Goal: Task Accomplishment & Management: Use online tool/utility

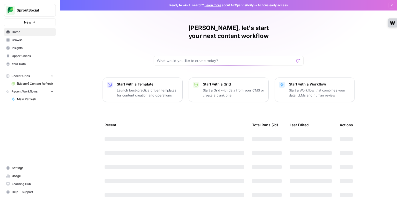
click at [31, 85] on span "[Master] Content Refresh" at bounding box center [35, 84] width 37 height 5
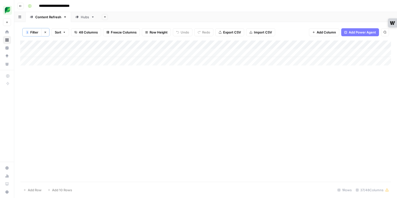
click at [47, 32] on icon "button" at bounding box center [45, 32] width 3 height 3
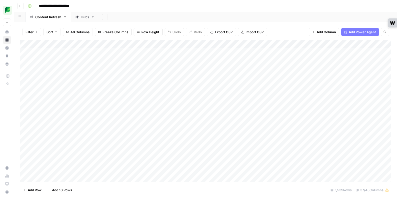
click at [234, 18] on div "Add Sheet" at bounding box center [248, 17] width 298 height 10
click at [81, 15] on div "Hubs" at bounding box center [85, 17] width 8 height 5
click at [38, 32] on button "Filter" at bounding box center [31, 32] width 19 height 8
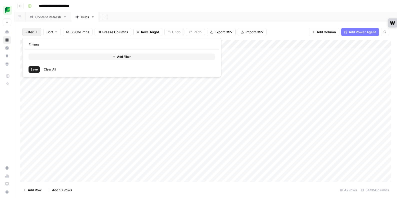
click at [92, 56] on button "Add Filter" at bounding box center [122, 57] width 186 height 7
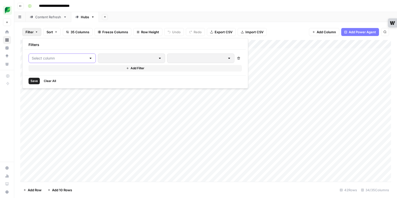
click at [73, 56] on input "text" at bounding box center [59, 58] width 55 height 5
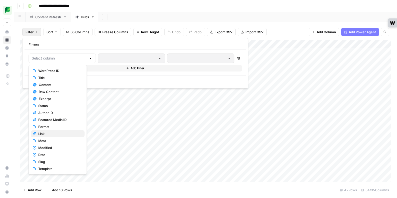
click at [68, 131] on button "Link" at bounding box center [58, 133] width 54 height 7
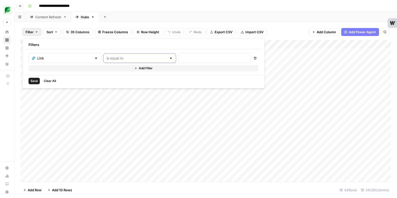
click at [127, 60] on input "text" at bounding box center [137, 58] width 60 height 5
click at [125, 82] on span "contains" at bounding box center [117, 84] width 48 height 5
type input "contains"
click at [181, 59] on input "text" at bounding box center [214, 58] width 66 height 5
type input "instagram-analytics-tools"
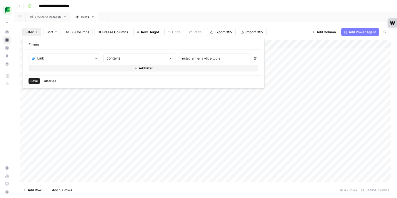
click at [30, 81] on button "Save" at bounding box center [34, 81] width 11 height 7
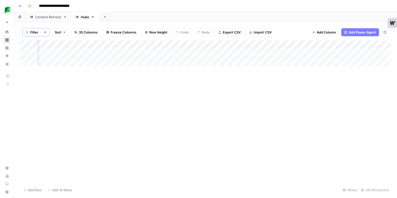
scroll to position [0, 1317]
click at [87, 54] on div "Add Column" at bounding box center [205, 53] width 371 height 25
click at [226, 52] on div "Add Column" at bounding box center [205, 53] width 371 height 25
type textarea "**********"
click at [235, 71] on div "Add Column" at bounding box center [205, 111] width 371 height 141
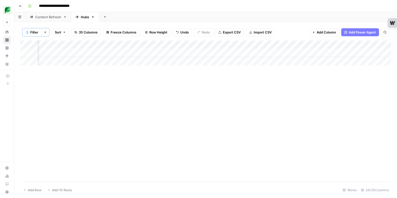
click at [276, 53] on div "Add Column" at bounding box center [205, 53] width 371 height 25
click at [265, 55] on div "Add Column" at bounding box center [205, 53] width 371 height 25
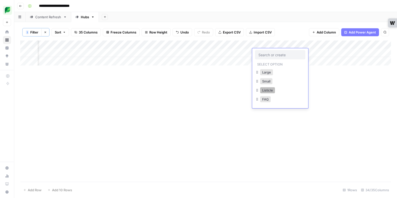
click at [274, 90] on button "Listicle" at bounding box center [267, 90] width 15 height 6
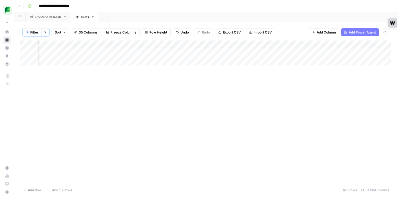
click at [321, 52] on div "Add Column" at bounding box center [205, 53] width 371 height 25
click at [46, 34] on icon "button" at bounding box center [45, 32] width 3 height 3
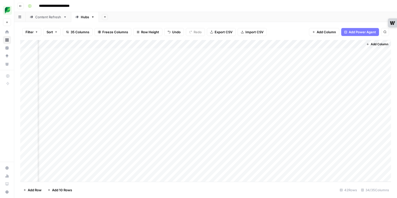
click at [55, 20] on link "Content Refresh" at bounding box center [49, 17] width 46 height 10
click at [36, 33] on icon "button" at bounding box center [36, 32] width 3 height 3
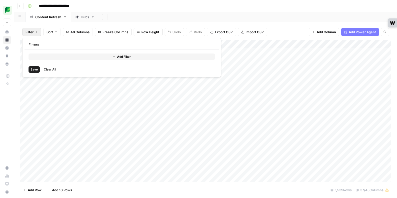
click at [60, 59] on button "Add Filter" at bounding box center [122, 57] width 186 height 7
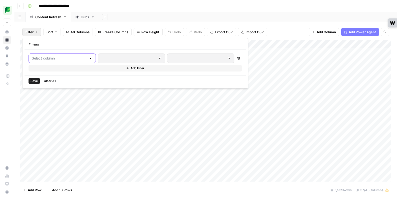
click at [60, 58] on input "text" at bounding box center [59, 58] width 55 height 5
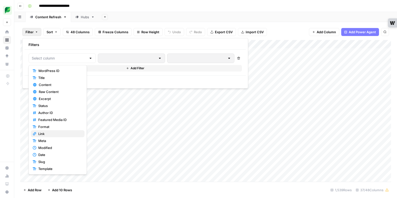
click at [50, 135] on span "Link" at bounding box center [59, 133] width 42 height 5
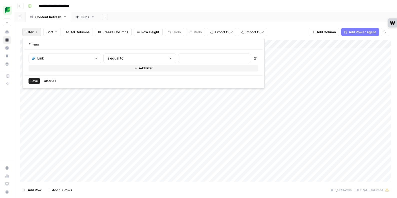
click at [111, 62] on div "is equal to" at bounding box center [139, 59] width 73 height 10
drag, startPoint x: 114, startPoint y: 83, endPoint x: 161, endPoint y: 59, distance: 53.3
click at [115, 82] on button "contains" at bounding box center [118, 84] width 54 height 7
type input "contains"
click at [181, 56] on input "text" at bounding box center [214, 58] width 66 height 5
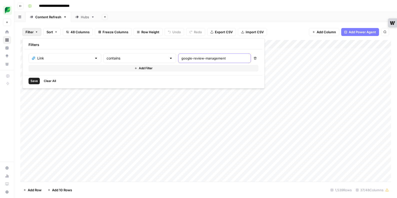
type input "google-review-management"
click at [34, 82] on span "Save" at bounding box center [34, 81] width 7 height 5
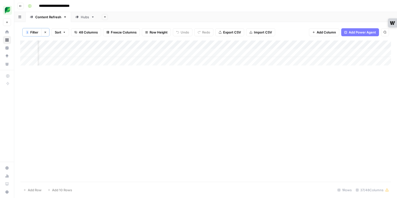
scroll to position [0, 514]
click at [220, 53] on div "Add Column" at bounding box center [205, 53] width 371 height 25
click at [226, 52] on div "Add Column" at bounding box center [205, 53] width 371 height 25
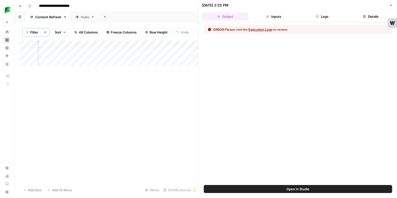
click at [393, 7] on button "Close" at bounding box center [391, 5] width 7 height 7
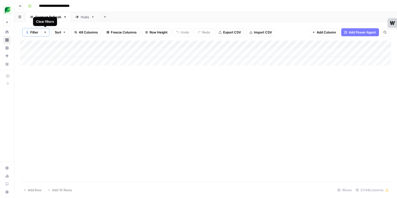
click at [45, 32] on icon "button" at bounding box center [46, 33] width 2 height 2
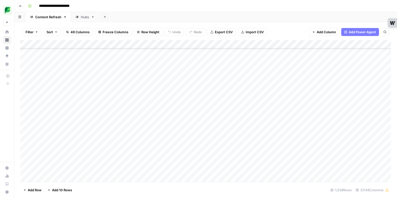
scroll to position [355, 0]
type input "**********"
click at [374, 48] on icon "Next Result" at bounding box center [375, 46] width 4 height 4
click at [382, 46] on icon "Close Search" at bounding box center [381, 46] width 4 height 4
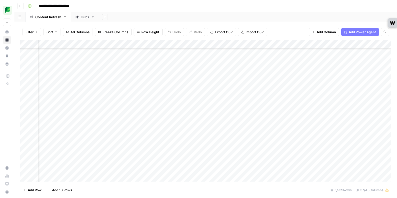
scroll to position [5345, 0]
click at [127, 126] on div "Add Column" at bounding box center [205, 111] width 371 height 142
click at [182, 128] on div "Add Column" at bounding box center [205, 111] width 371 height 142
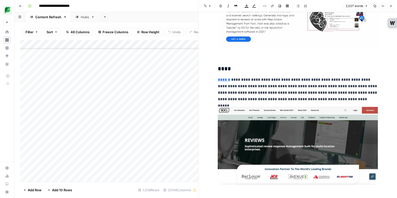
scroll to position [3604, 0]
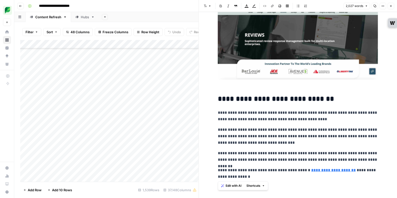
drag, startPoint x: 215, startPoint y: 28, endPoint x: 300, endPoint y: 231, distance: 220.6
click at [300, 198] on html "**********" at bounding box center [198, 99] width 397 height 198
copy div "**********"
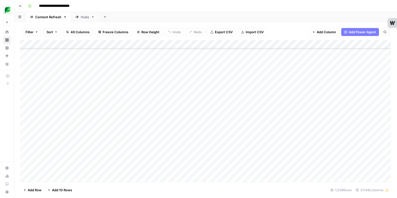
scroll to position [772, 0]
click at [31, 191] on span "Add Row" at bounding box center [35, 190] width 14 height 5
click at [114, 168] on div "Add Column" at bounding box center [205, 111] width 371 height 142
click at [177, 170] on div "Add Column" at bounding box center [205, 111] width 371 height 142
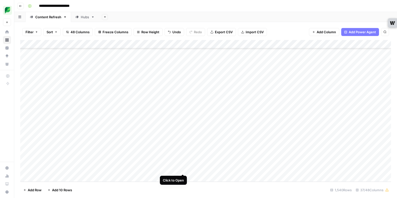
click at [183, 169] on div "Add Column" at bounding box center [205, 111] width 371 height 142
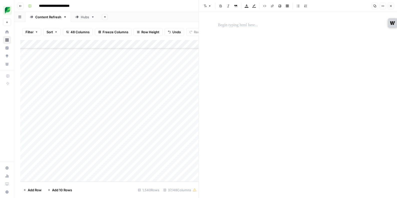
click at [281, 95] on div at bounding box center [298, 101] width 166 height 162
click at [237, 26] on p at bounding box center [298, 25] width 160 height 7
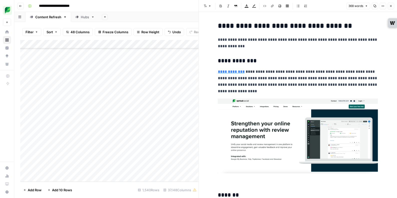
click at [390, 7] on icon "button" at bounding box center [390, 6] width 3 height 3
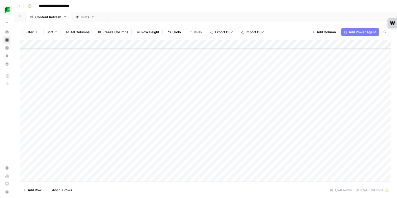
click at [206, 167] on div "Add Column" at bounding box center [205, 111] width 371 height 142
click at [227, 170] on div "Add Column" at bounding box center [205, 111] width 371 height 142
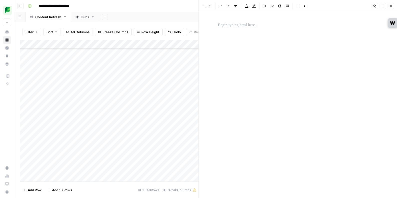
click at [243, 29] on div at bounding box center [298, 25] width 166 height 11
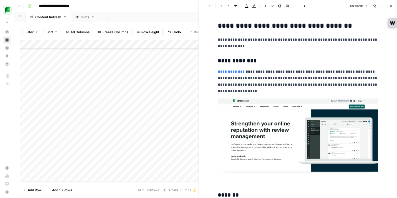
click at [389, 9] on button "Close" at bounding box center [391, 6] width 7 height 7
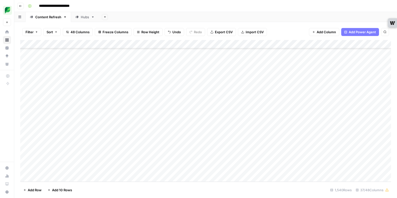
click at [109, 169] on div "Add Column" at bounding box center [205, 111] width 371 height 142
click at [114, 177] on div "Add Column" at bounding box center [205, 111] width 371 height 142
type textarea "**********"
click at [256, 159] on div "Add Column" at bounding box center [205, 111] width 371 height 142
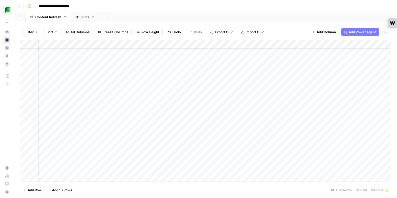
scroll to position [12988, 56]
click at [271, 160] on div "Add Column" at bounding box center [205, 111] width 371 height 142
click at [258, 169] on div "Add Column" at bounding box center [205, 111] width 371 height 142
click at [314, 162] on div "Add Column" at bounding box center [205, 111] width 371 height 142
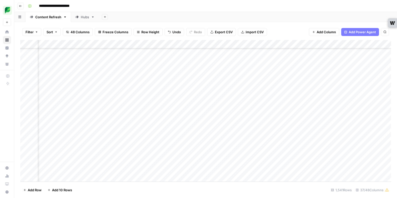
click at [309, 168] on div "Add Column" at bounding box center [205, 111] width 371 height 142
drag, startPoint x: 347, startPoint y: 160, endPoint x: 350, endPoint y: 159, distance: 3.5
click at [347, 160] on div "Add Column" at bounding box center [205, 111] width 371 height 142
click at [350, 168] on div "Add Column" at bounding box center [205, 111] width 371 height 142
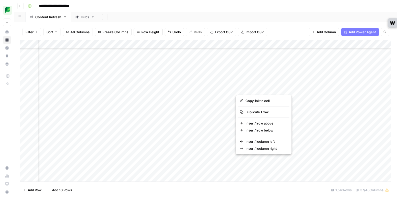
click at [250, 160] on button "button" at bounding box center [258, 160] width 45 height 9
drag, startPoint x: 295, startPoint y: 159, endPoint x: 286, endPoint y: 161, distance: 8.6
click at [294, 159] on div "Add Column" at bounding box center [205, 111] width 371 height 142
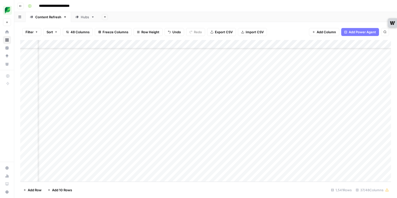
click at [246, 162] on div "Add Column" at bounding box center [205, 111] width 371 height 142
type textarea "**********"
click at [243, 170] on div "Add Column" at bounding box center [205, 111] width 371 height 142
click at [304, 161] on div "Add Column" at bounding box center [205, 111] width 371 height 142
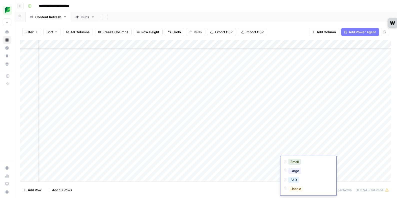
scroll to position [21, 0]
click at [304, 188] on div "Listicle" at bounding box center [296, 186] width 17 height 7
click at [216, 149] on div "Add Column" at bounding box center [205, 111] width 371 height 142
click at [149, 161] on div "Add Column" at bounding box center [205, 111] width 371 height 142
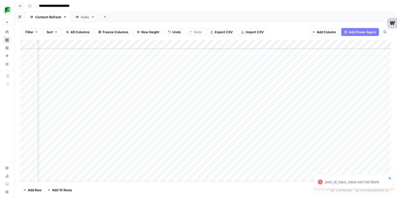
click at [166, 160] on div "Add Column" at bounding box center [205, 111] width 371 height 142
click at [232, 152] on div "Add Column" at bounding box center [205, 111] width 371 height 142
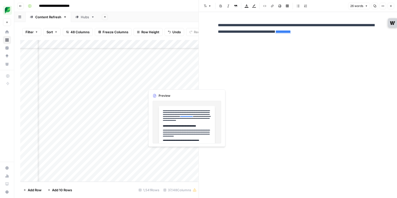
click at [185, 152] on div "Add Column" at bounding box center [109, 111] width 178 height 142
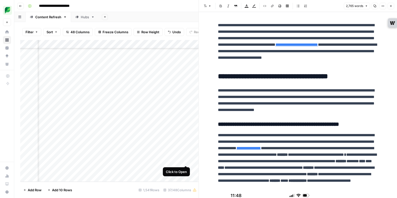
click at [186, 161] on div "Add Column" at bounding box center [109, 111] width 178 height 142
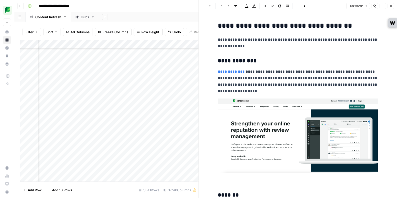
click at [183, 170] on div "Add Column" at bounding box center [109, 111] width 178 height 142
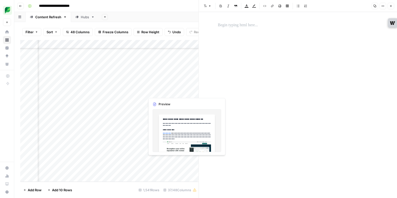
click at [177, 160] on div "Add Column" at bounding box center [109, 111] width 178 height 142
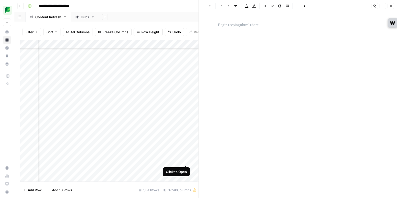
click at [186, 160] on div "Add Column" at bounding box center [109, 111] width 178 height 142
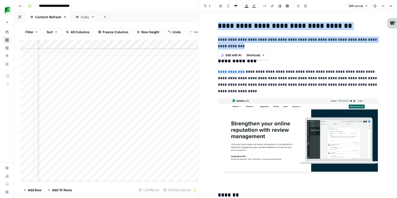
drag, startPoint x: 257, startPoint y: 48, endPoint x: 203, endPoint y: 18, distance: 61.3
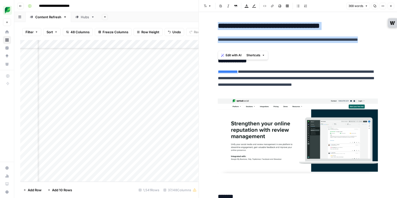
click at [196, 153] on div "Add Column" at bounding box center [109, 111] width 178 height 142
click at [195, 153] on div "Add Column" at bounding box center [109, 111] width 178 height 142
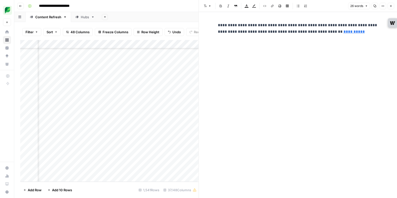
click at [344, 33] on link "**********" at bounding box center [354, 32] width 21 height 4
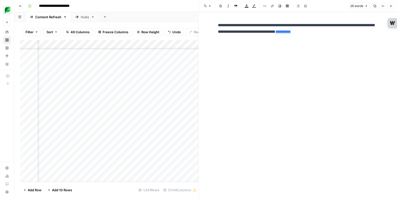
click at [194, 161] on div "Add Column" at bounding box center [109, 111] width 178 height 142
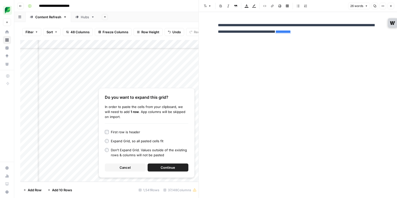
drag, startPoint x: 136, startPoint y: 167, endPoint x: 142, endPoint y: 164, distance: 6.0
click at [136, 166] on button "Cancel" at bounding box center [125, 168] width 41 height 8
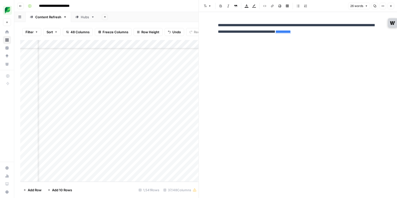
click at [393, 5] on button "Close" at bounding box center [391, 6] width 7 height 7
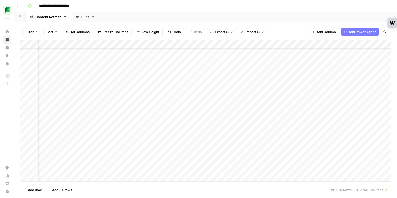
click at [211, 160] on div "Add Column" at bounding box center [205, 111] width 371 height 142
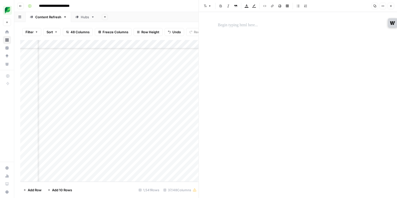
click at [276, 33] on div at bounding box center [298, 101] width 166 height 162
click at [269, 26] on p at bounding box center [298, 25] width 160 height 7
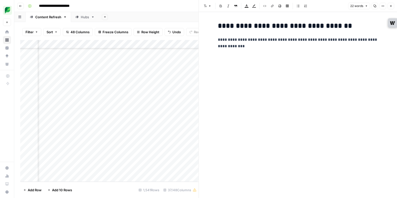
click at [393, 6] on button "Close" at bounding box center [391, 6] width 7 height 7
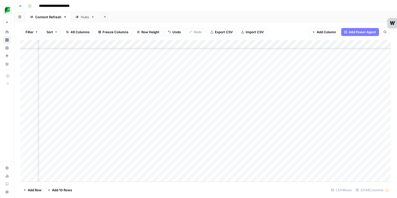
scroll to position [12988, 127]
click at [290, 163] on div "Add Column" at bounding box center [205, 111] width 371 height 142
click at [262, 161] on div "Add Column" at bounding box center [205, 111] width 371 height 142
click at [345, 182] on div "post_id_input_value can't be blank" at bounding box center [356, 182] width 62 height 5
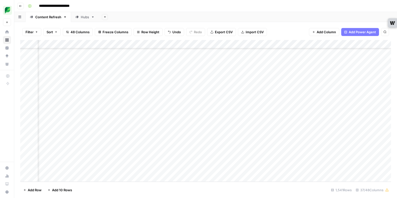
scroll to position [12988, 104]
click at [315, 161] on div "Add Column" at bounding box center [205, 111] width 371 height 142
click at [34, 33] on button "Filter" at bounding box center [31, 32] width 19 height 8
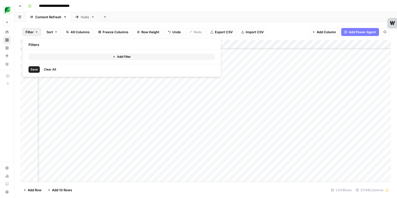
click at [89, 59] on button "Add Filter" at bounding box center [122, 57] width 186 height 7
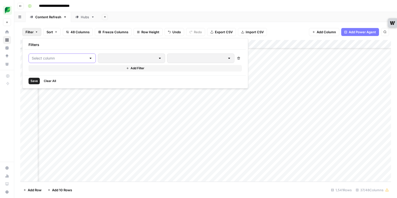
click at [75, 58] on input "text" at bounding box center [59, 58] width 55 height 5
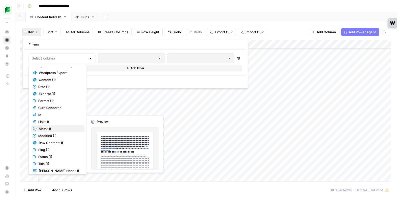
scroll to position [224, 0]
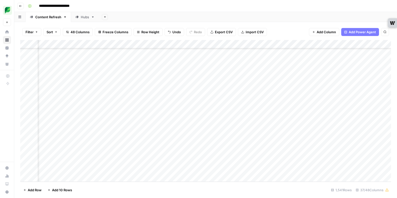
click at [255, 20] on div "Add Sheet" at bounding box center [248, 17] width 298 height 10
click at [319, 43] on div "Add Column" at bounding box center [205, 111] width 371 height 142
click at [316, 30] on button "Add Column" at bounding box center [324, 32] width 30 height 8
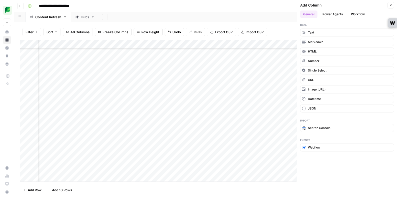
click at [391, 6] on icon "button" at bounding box center [390, 5] width 3 height 3
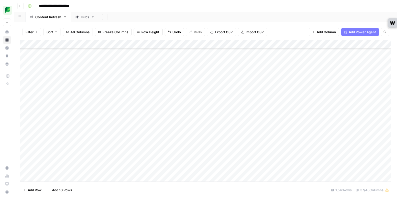
scroll to position [12988, 1]
click at [47, 33] on span "Sort" at bounding box center [50, 32] width 7 height 5
click at [254, 159] on div "Add Column" at bounding box center [205, 111] width 371 height 142
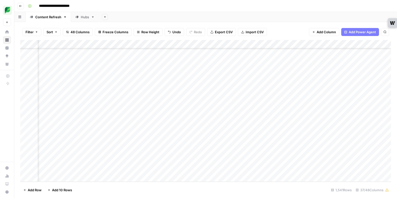
click at [254, 159] on div "Add Column" at bounding box center [205, 111] width 371 height 142
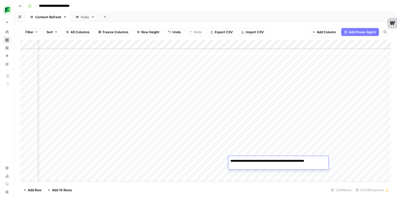
click at [254, 159] on textarea "**********" at bounding box center [279, 164] width 100 height 12
click at [266, 144] on div "Add Column" at bounding box center [205, 111] width 371 height 142
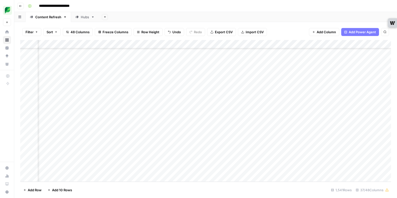
click at [200, 161] on div "Add Column" at bounding box center [205, 111] width 371 height 142
click at [245, 160] on div "Add Column" at bounding box center [205, 111] width 371 height 142
click at [209, 161] on div "Add Column" at bounding box center [205, 111] width 371 height 142
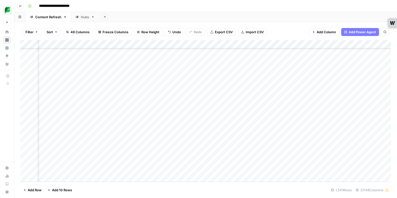
click at [236, 161] on div "Add Column" at bounding box center [205, 111] width 371 height 142
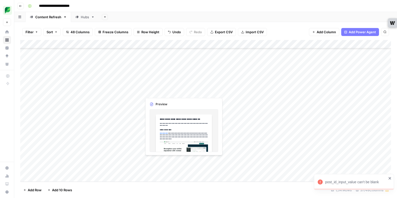
click at [167, 160] on div "Add Column" at bounding box center [205, 111] width 371 height 142
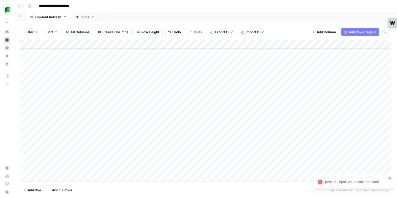
click at [192, 161] on div "Add Column" at bounding box center [205, 111] width 371 height 142
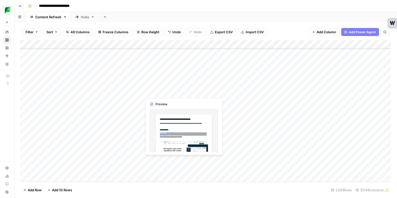
click at [171, 159] on div "Add Column" at bounding box center [205, 111] width 371 height 142
click at [171, 159] on div at bounding box center [165, 160] width 46 height 9
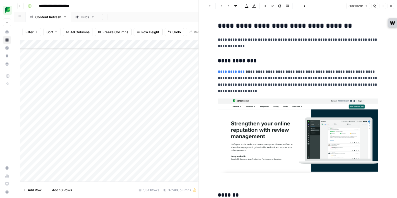
click at [260, 73] on p "**********" at bounding box center [298, 82] width 160 height 26
copy div "**********"
click at [390, 5] on icon "button" at bounding box center [390, 6] width 3 height 3
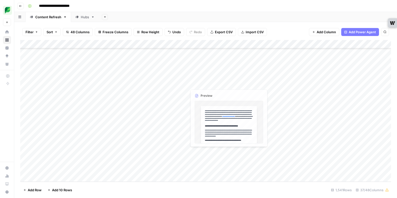
click at [203, 161] on div "Add Column" at bounding box center [205, 111] width 371 height 142
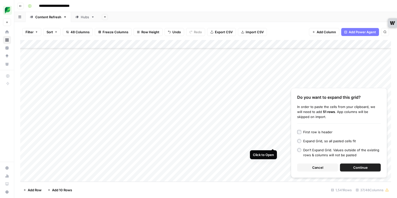
drag, startPoint x: 319, startPoint y: 167, endPoint x: 281, endPoint y: 169, distance: 37.6
click at [318, 167] on span "Cancel" at bounding box center [317, 167] width 11 height 5
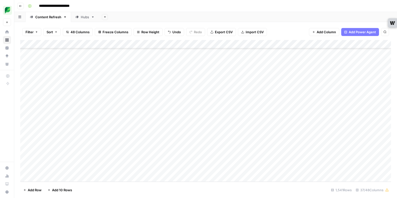
click at [214, 161] on div "Add Column" at bounding box center [205, 111] width 371 height 142
click at [214, 161] on div at bounding box center [210, 160] width 46 height 9
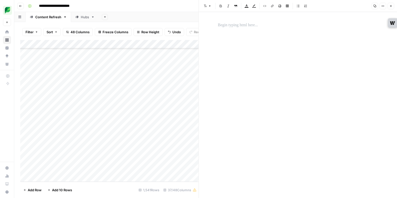
click at [292, 79] on div at bounding box center [298, 101] width 166 height 162
click at [232, 25] on p at bounding box center [298, 25] width 160 height 7
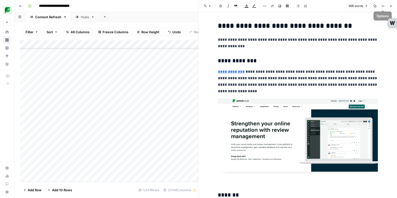
click at [390, 7] on icon "button" at bounding box center [390, 6] width 3 height 3
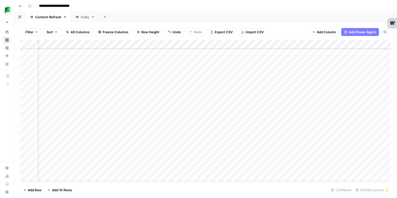
scroll to position [12988, 155]
click at [330, 161] on div "Add Column" at bounding box center [205, 111] width 371 height 142
click at [292, 161] on div "Add Column" at bounding box center [205, 111] width 371 height 142
click at [283, 161] on div "Add Column" at bounding box center [205, 111] width 371 height 142
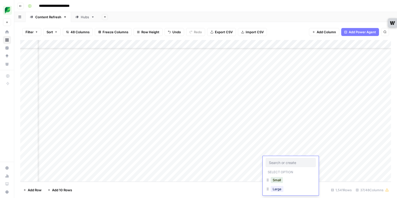
scroll to position [21, 0]
click at [289, 188] on div "Listicle" at bounding box center [291, 187] width 50 height 9
click at [275, 188] on button "Listicle" at bounding box center [278, 187] width 15 height 6
click at [323, 161] on div "Add Column" at bounding box center [205, 111] width 371 height 142
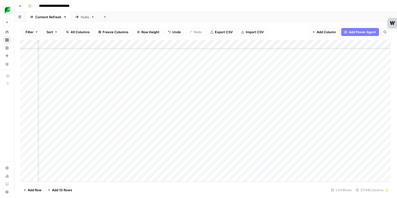
click at [179, 170] on div "Add Column" at bounding box center [205, 111] width 371 height 142
click at [174, 170] on div "Add Column" at bounding box center [205, 111] width 371 height 142
click at [175, 172] on div "Large" at bounding box center [170, 168] width 15 height 7
click at [173, 170] on button "Large" at bounding box center [170, 169] width 13 height 6
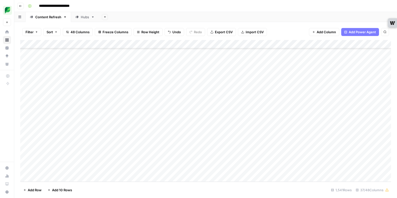
scroll to position [12988, 0]
click at [158, 169] on div "Add Column" at bounding box center [205, 111] width 371 height 142
click at [157, 169] on div "Add Column" at bounding box center [205, 111] width 371 height 142
click at [157, 169] on div at bounding box center [165, 169] width 46 height 9
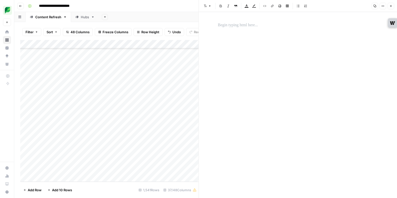
click at [233, 26] on p at bounding box center [298, 25] width 160 height 7
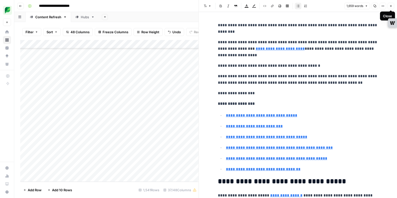
click at [389, 8] on button "Close" at bounding box center [391, 6] width 7 height 7
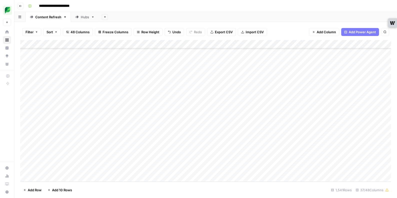
click at [201, 170] on div "Add Column" at bounding box center [205, 111] width 371 height 142
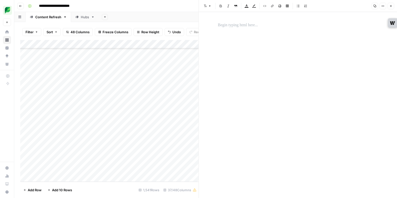
click at [244, 38] on div at bounding box center [298, 101] width 166 height 162
click at [243, 24] on p at bounding box center [298, 25] width 160 height 7
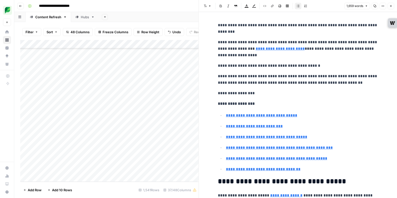
click at [391, 7] on icon "button" at bounding box center [390, 6] width 3 height 3
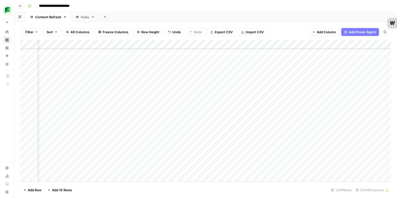
scroll to position [12988, 524]
click at [205, 170] on div "Add Column" at bounding box center [205, 111] width 371 height 142
click at [224, 170] on div "Add Column" at bounding box center [205, 111] width 371 height 142
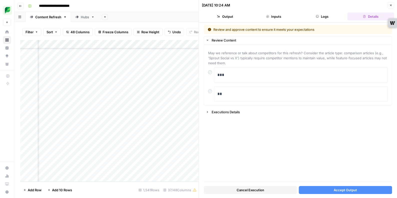
click at [337, 190] on span "Accept Output" at bounding box center [345, 190] width 23 height 5
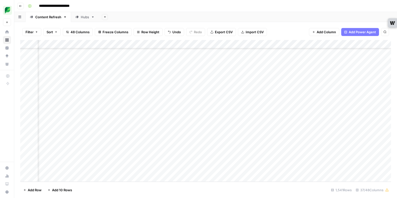
click at [49, 34] on span "Sort" at bounding box center [50, 32] width 7 height 5
click at [74, 57] on button "Add Sort" at bounding box center [104, 59] width 108 height 7
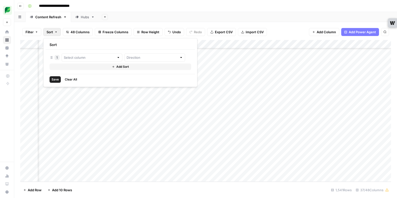
click at [50, 32] on span "Sort" at bounding box center [50, 32] width 7 height 5
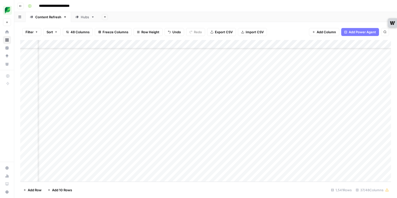
scroll to position [12988, 111]
click at [277, 43] on div "Add Column" at bounding box center [205, 111] width 371 height 142
click at [184, 81] on span "Sort Ascending" at bounding box center [198, 79] width 44 height 5
click at [273, 45] on div "Add Column" at bounding box center [205, 111] width 371 height 141
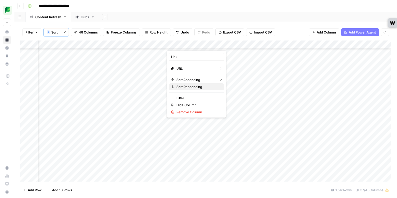
click at [191, 89] on span "Sort Descending" at bounding box center [198, 86] width 44 height 5
click at [287, 32] on div "Filter 1 Sort Clear sorts 48 Columns Freeze Columns Row Height Undo Redo Export…" at bounding box center [205, 32] width 371 height 17
click at [295, 34] on div "Filter 1 Sort Clear sorts 48 Columns Freeze Columns Row Height Undo Redo Export…" at bounding box center [205, 32] width 371 height 17
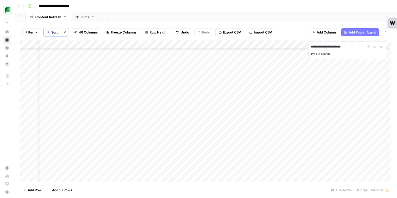
type input "**********"
click at [285, 33] on div "Filter 1 Sort Clear sorts 48 Columns Freeze Columns Row Height Undo Redo Export…" at bounding box center [205, 32] width 371 height 17
click at [381, 46] on icon "Close Search" at bounding box center [381, 47] width 4 height 4
click at [337, 47] on div "Add Column" at bounding box center [205, 111] width 371 height 141
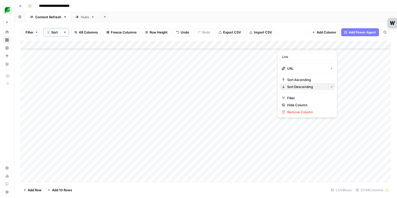
click at [308, 87] on span "Sort Descending" at bounding box center [306, 86] width 39 height 5
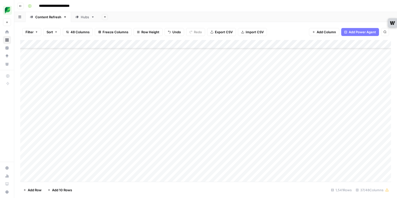
click at [296, 28] on div "Filter Sort 48 Columns Freeze Columns Row Height Undo Redo Export CSV Import CS…" at bounding box center [205, 32] width 371 height 16
click at [258, 160] on div "Add Column" at bounding box center [205, 111] width 371 height 142
click at [257, 162] on div "Add Column" at bounding box center [205, 111] width 371 height 142
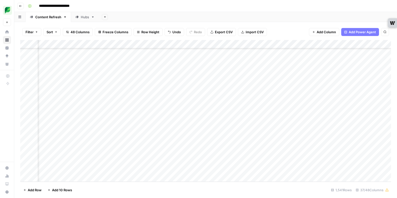
click at [257, 162] on div "Add Column" at bounding box center [205, 111] width 371 height 142
click at [257, 162] on textarea at bounding box center [279, 161] width 80 height 7
type textarea "**********"
click at [259, 144] on div "Add Column" at bounding box center [205, 111] width 371 height 142
click at [258, 161] on div "Add Column" at bounding box center [205, 111] width 371 height 142
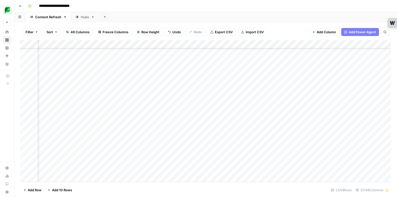
click at [268, 44] on div "Add Column" at bounding box center [205, 111] width 371 height 142
click at [268, 81] on span "Sort Ascending" at bounding box center [271, 79] width 44 height 5
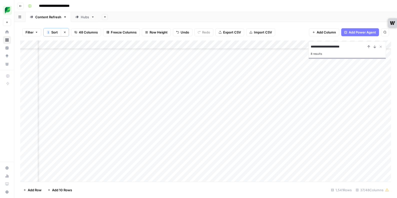
type input "**********"
click at [342, 47] on input "**********" at bounding box center [338, 47] width 55 height 6
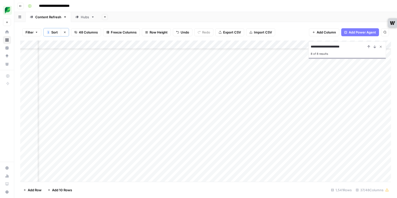
click at [381, 47] on icon "Close Search" at bounding box center [381, 47] width 2 height 2
click at [264, 44] on div "Add Column" at bounding box center [205, 111] width 371 height 141
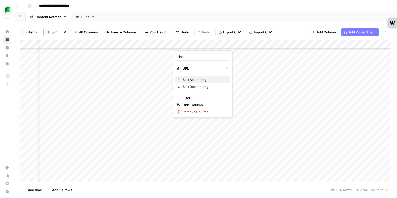
click at [202, 80] on span "Sort Ascending" at bounding box center [205, 79] width 44 height 5
click at [289, 26] on div "Filter 1 Sort Clear sorts 48 Columns Freeze Columns Row Height Undo Redo Export…" at bounding box center [205, 32] width 371 height 17
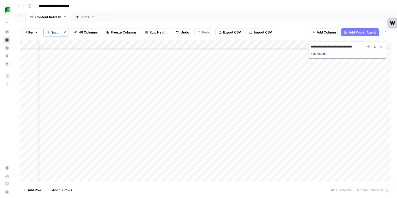
type input "**********"
click at [380, 47] on icon "Close Search" at bounding box center [381, 47] width 4 height 4
click at [132, 43] on div "Add Column" at bounding box center [205, 111] width 371 height 141
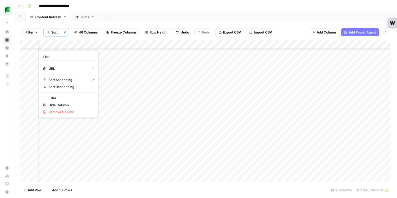
click at [214, 19] on div "Add Sheet" at bounding box center [248, 17] width 298 height 10
click at [300, 36] on div "Filter 1 Sort Clear sorts 48 Columns Freeze Columns Row Height Undo Redo Export…" at bounding box center [205, 32] width 371 height 17
click at [84, 17] on div "Hubs" at bounding box center [85, 17] width 8 height 5
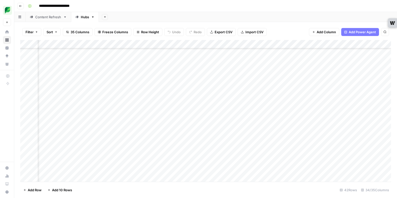
scroll to position [53, 1268]
click at [360, 68] on div "Add Column" at bounding box center [205, 111] width 371 height 142
click at [308, 66] on div "Add Column" at bounding box center [205, 111] width 371 height 142
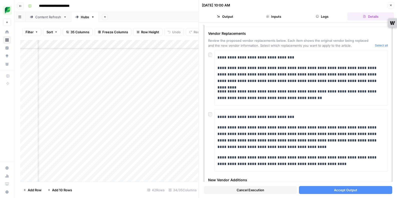
scroll to position [38, 0]
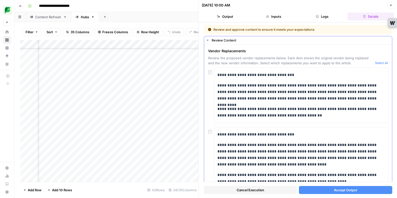
scroll to position [1, 0]
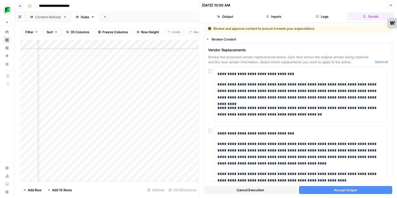
click at [390, 5] on icon "button" at bounding box center [390, 5] width 3 height 3
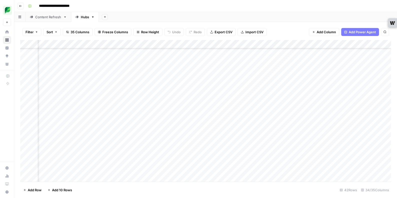
click at [198, 68] on div "Add Column" at bounding box center [205, 111] width 371 height 142
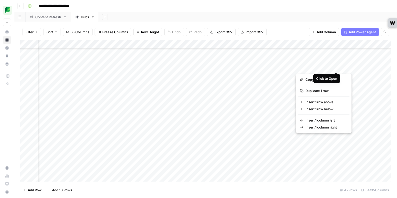
click at [337, 67] on button "button" at bounding box center [318, 67] width 45 height 9
click at [309, 67] on button "button" at bounding box center [318, 67] width 45 height 9
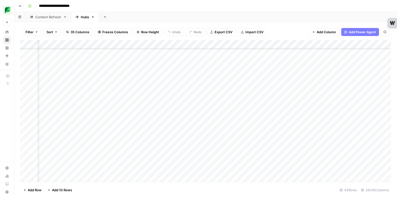
click at [298, 25] on div "Filter Sort 35 Columns Freeze Columns Row Height Undo Redo Export CSV Import CS…" at bounding box center [205, 32] width 371 height 16
click at [335, 67] on div "Add Column" at bounding box center [205, 111] width 371 height 142
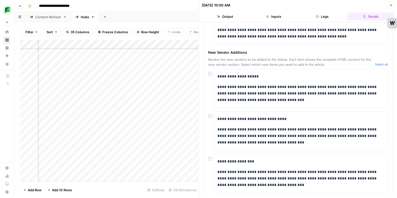
scroll to position [256, 0]
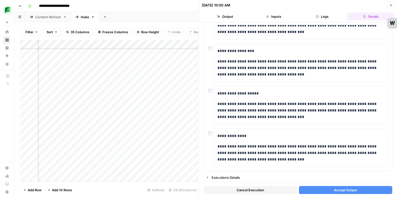
click at [392, 5] on span "Close" at bounding box center [392, 5] width 0 height 0
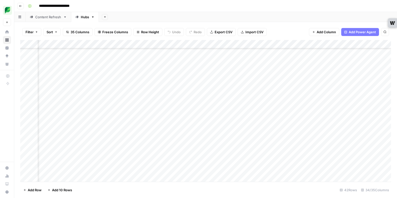
scroll to position [53, 1393]
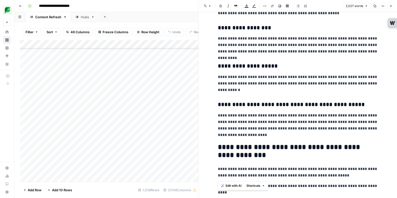
scroll to position [1360, 0]
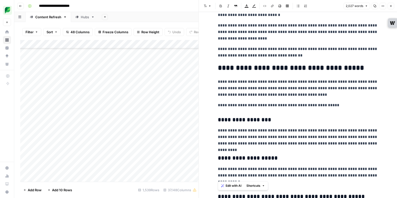
click at [392, 5] on icon "button" at bounding box center [391, 6] width 2 height 2
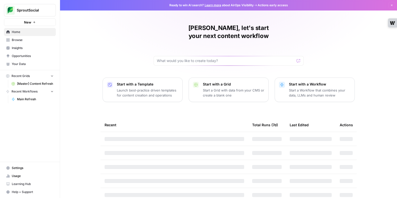
click at [29, 85] on span "[Master] Content Refresh" at bounding box center [35, 84] width 37 height 5
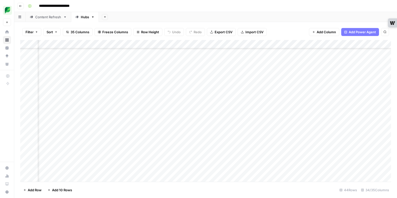
scroll to position [0, 559]
click at [48, 18] on div "Content Refresh" at bounding box center [48, 17] width 26 height 5
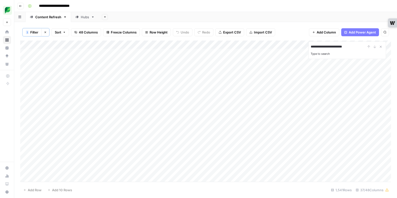
type input "**********"
click at [335, 152] on div "Add Column" at bounding box center [205, 111] width 371 height 141
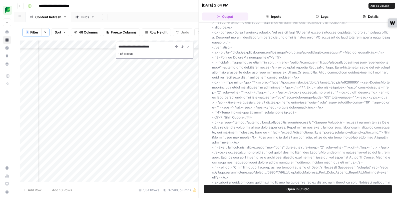
scroll to position [93, 0]
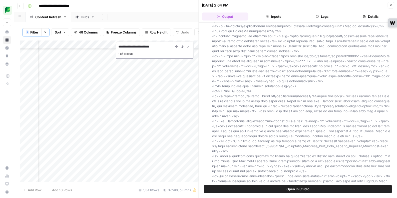
click at [392, 6] on icon "button" at bounding box center [390, 5] width 3 height 3
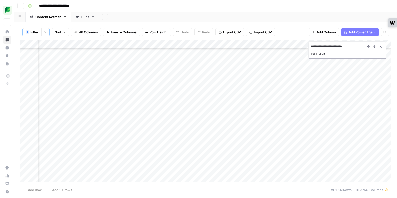
scroll to position [3118, 686]
click at [241, 152] on div "Add Column" at bounding box center [205, 111] width 371 height 141
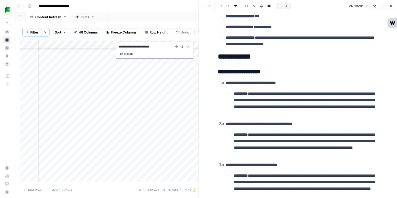
scroll to position [84, 0]
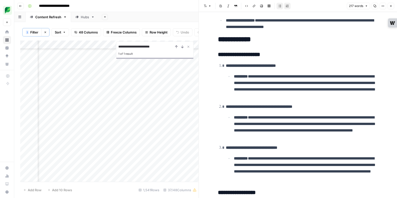
click at [391, 8] on button "Close" at bounding box center [391, 6] width 7 height 7
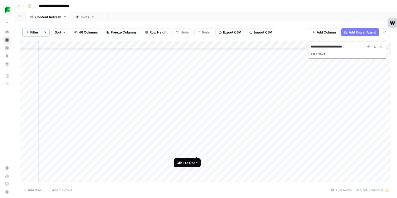
click at [195, 152] on div "Add Column" at bounding box center [205, 111] width 371 height 141
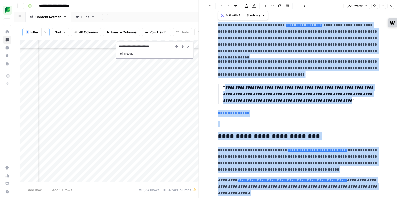
copy div "**********"
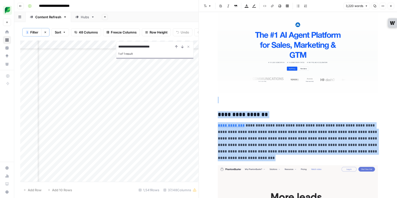
scroll to position [3210, 0]
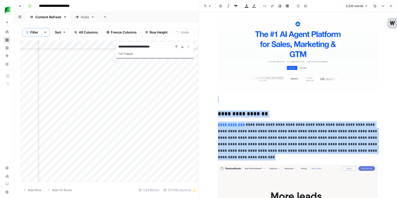
click at [392, 7] on icon "button" at bounding box center [390, 6] width 3 height 3
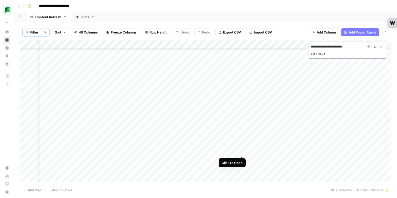
click at [243, 152] on div "Add Column" at bounding box center [205, 111] width 371 height 141
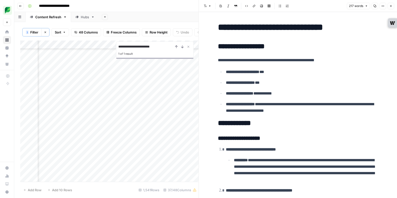
scroll to position [3118, 876]
click at [135, 150] on div "Add Column" at bounding box center [109, 111] width 178 height 141
click at [188, 46] on icon "Close Search" at bounding box center [188, 47] width 4 height 4
click at [175, 150] on div "Add Column" at bounding box center [109, 111] width 178 height 141
click at [389, 7] on button "Close" at bounding box center [391, 6] width 7 height 7
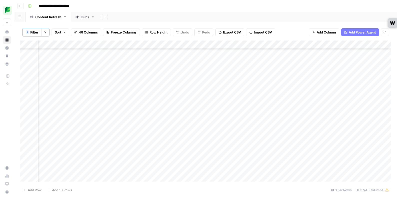
scroll to position [3118, 532]
click at [46, 32] on icon "button" at bounding box center [45, 32] width 3 height 3
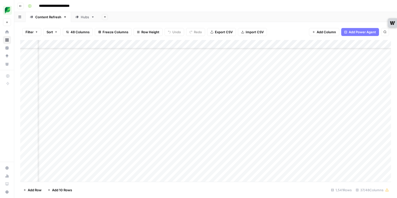
scroll to position [3118, 156]
click at [232, 44] on div "Add Column" at bounding box center [205, 111] width 371 height 142
click at [151, 81] on span "Sort Ascending" at bounding box center [153, 79] width 44 height 5
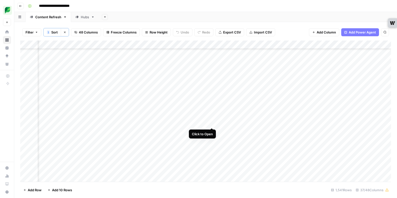
click at [213, 122] on div "Add Column" at bounding box center [205, 111] width 371 height 141
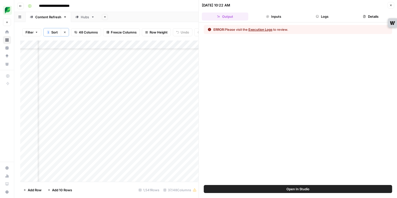
click at [331, 19] on button "Logs" at bounding box center [322, 17] width 47 height 8
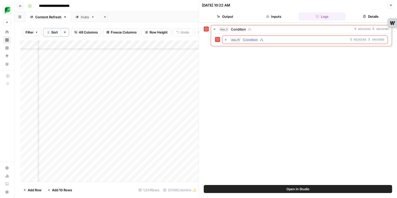
click at [226, 41] on icon "button" at bounding box center [226, 40] width 4 height 4
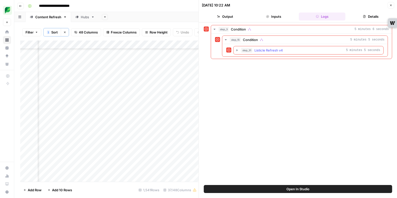
click at [236, 50] on icon "button" at bounding box center [237, 50] width 4 height 4
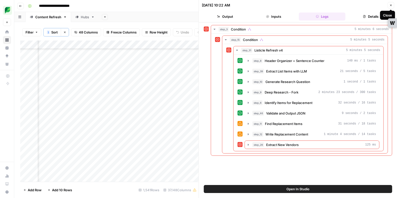
click at [390, 6] on icon "button" at bounding box center [390, 5] width 3 height 3
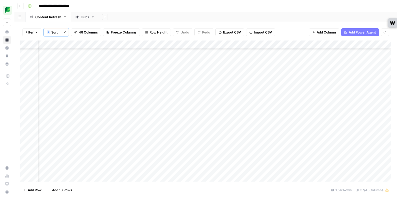
click at [219, 123] on div "Add Column" at bounding box center [205, 111] width 371 height 141
click at [56, 32] on span "Sort" at bounding box center [54, 32] width 7 height 5
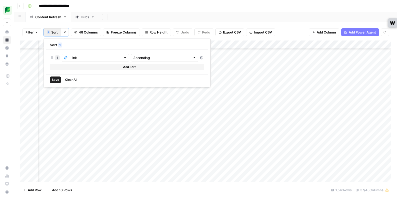
click at [56, 32] on span "Sort" at bounding box center [54, 32] width 7 height 5
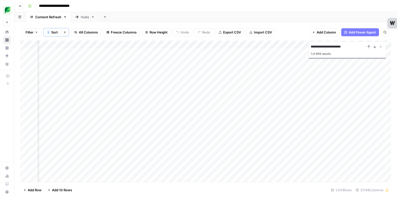
scroll to position [0, 105]
click at [327, 48] on input "**********" at bounding box center [338, 47] width 55 height 6
click at [341, 48] on input "**********" at bounding box center [338, 47] width 55 height 6
type input "**********"
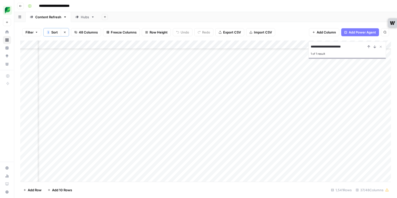
scroll to position [8401, 472]
click at [224, 136] on div "Add Column" at bounding box center [205, 111] width 371 height 141
click at [210, 136] on div "Add Column" at bounding box center [205, 111] width 371 height 141
click at [210, 136] on body "**********" at bounding box center [198, 99] width 397 height 198
click at [227, 185] on div "Listicle" at bounding box center [218, 182] width 50 height 9
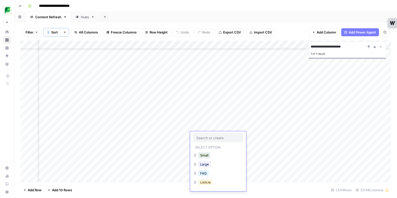
click at [206, 183] on button "Listicle" at bounding box center [205, 182] width 15 height 6
click at [382, 47] on icon "Close Search" at bounding box center [381, 47] width 4 height 4
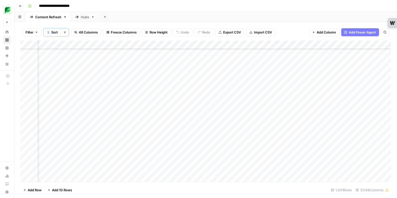
scroll to position [8401, 525]
click at [202, 136] on div "Add Column" at bounding box center [205, 111] width 371 height 141
